Goal: Transaction & Acquisition: Purchase product/service

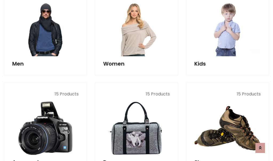
scroll to position [386, 0]
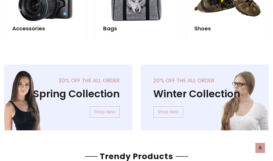
click at [136, 95] on div "20% off the all order Winter Collection Shop Now" at bounding box center [204, 101] width 136 height 74
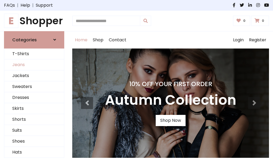
click at [34, 65] on link "Jeans" at bounding box center [34, 64] width 60 height 11
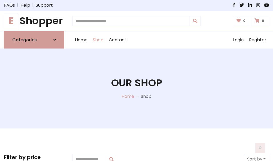
scroll to position [168, 0]
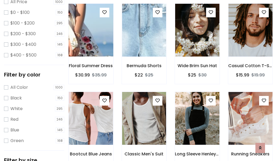
click at [91, 42] on img at bounding box center [90, 30] width 53 height 128
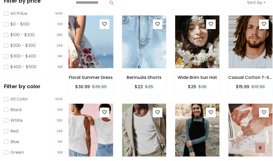
scroll to position [12, 0]
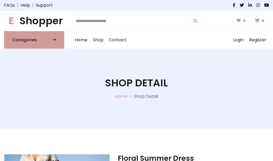
scroll to position [57, 0]
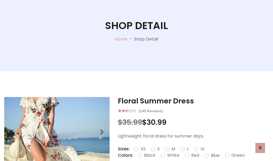
click at [194, 155] on label "Red" at bounding box center [195, 155] width 8 height 6
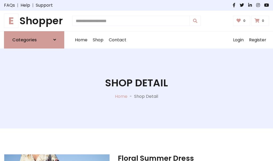
scroll to position [57, 0]
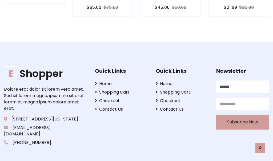
type input "******"
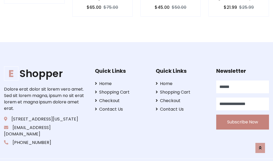
type input "**********"
click at [242, 115] on button "Subscribe Now" at bounding box center [242, 121] width 53 height 15
